Goal: Information Seeking & Learning: Understand process/instructions

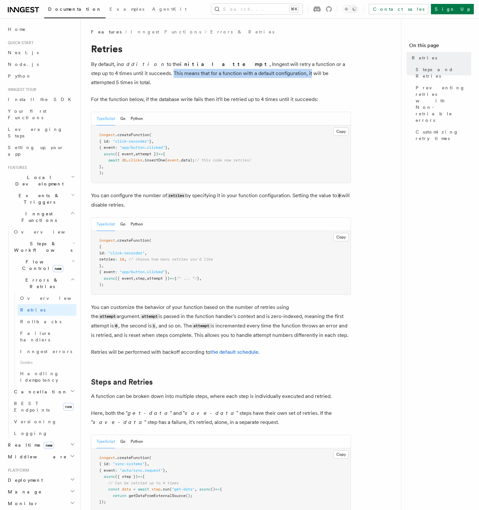
drag, startPoint x: 94, startPoint y: 74, endPoint x: 229, endPoint y: 76, distance: 134.8
click at [229, 76] on p "By default, in addition to the initial attempt , Inngest will retry a function …" at bounding box center [221, 73] width 260 height 27
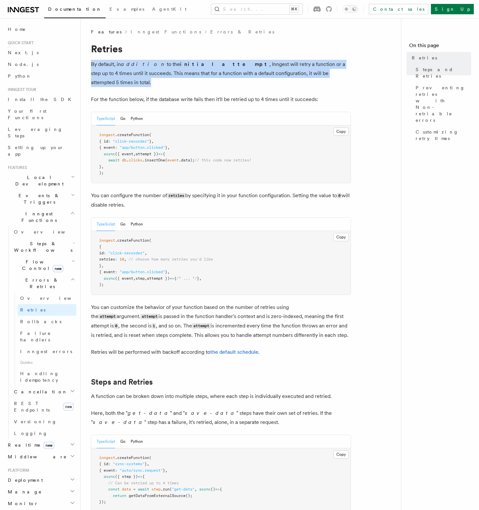
drag, startPoint x: 308, startPoint y: 74, endPoint x: 89, endPoint y: 63, distance: 218.8
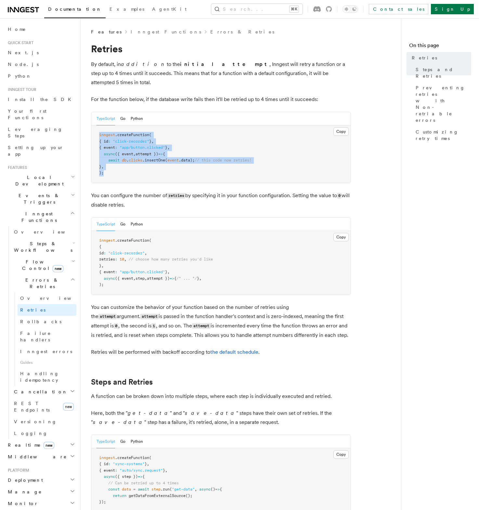
drag, startPoint x: 107, startPoint y: 164, endPoint x: 93, endPoint y: 125, distance: 41.4
click at [93, 125] on pre "inngest .createFunction ( { id : "click-recorder" } , { event : "app/button.cli…" at bounding box center [220, 153] width 259 height 57
click at [123, 112] on button "Go" at bounding box center [122, 118] width 5 height 13
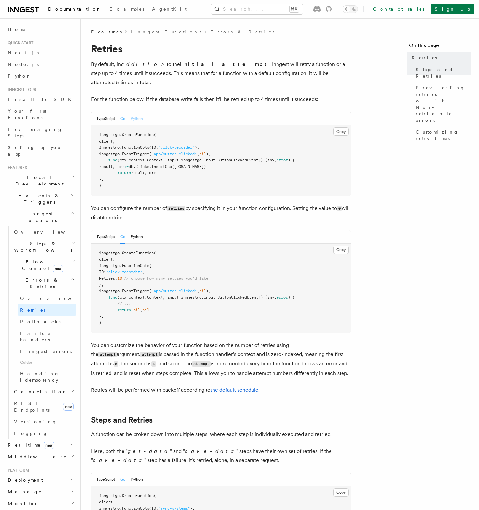
click at [137, 112] on button "Python" at bounding box center [137, 118] width 12 height 13
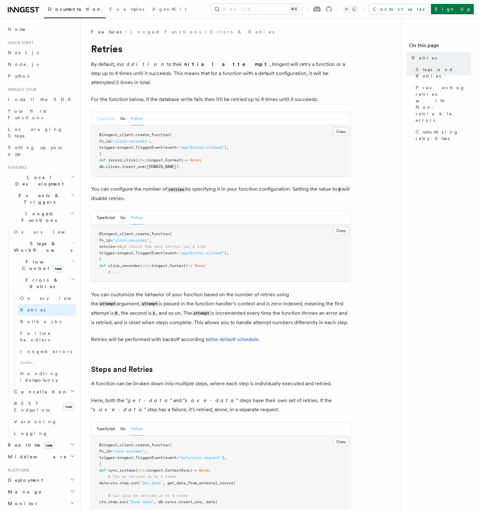
click at [114, 112] on button "TypeScript" at bounding box center [105, 118] width 19 height 13
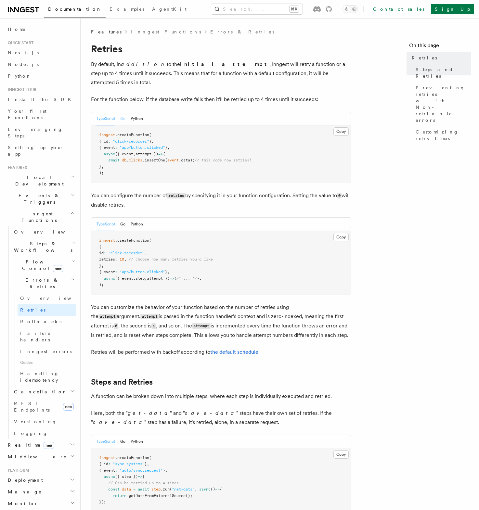
click at [122, 112] on button "Go" at bounding box center [122, 118] width 5 height 13
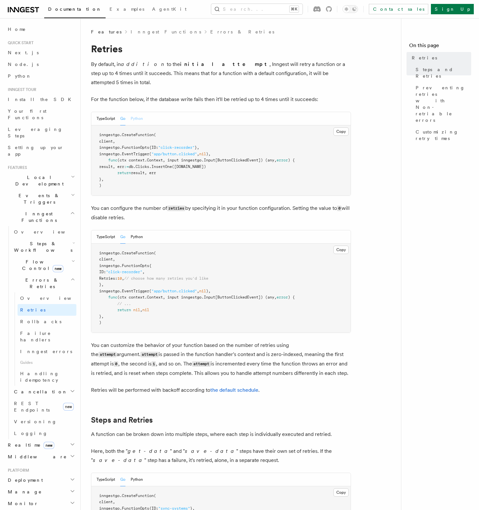
click at [137, 112] on button "Python" at bounding box center [137, 118] width 12 height 13
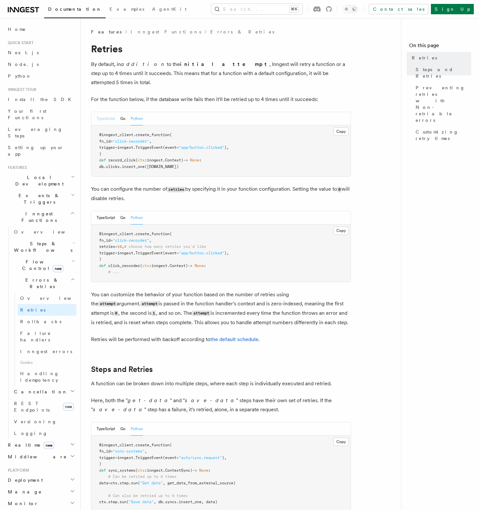
click at [103, 112] on button "TypeScript" at bounding box center [105, 118] width 19 height 13
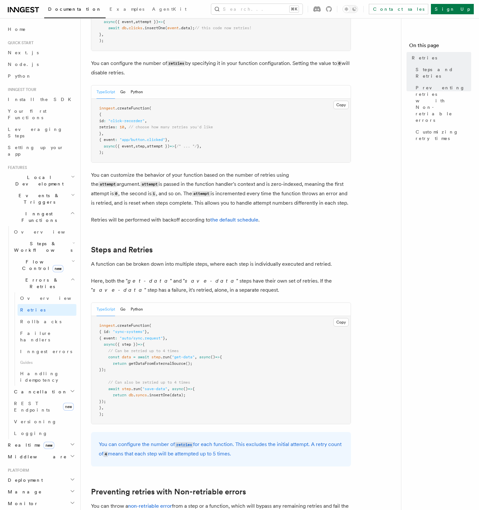
scroll to position [141, 0]
